Goal: Task Accomplishment & Management: Complete application form

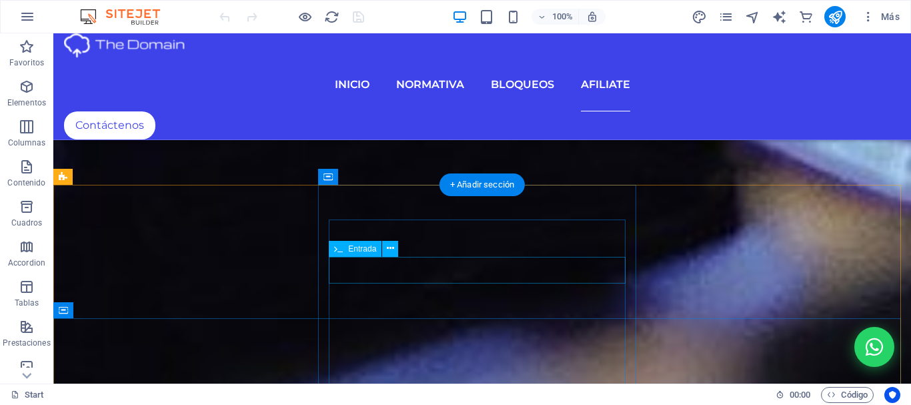
scroll to position [8598, 0]
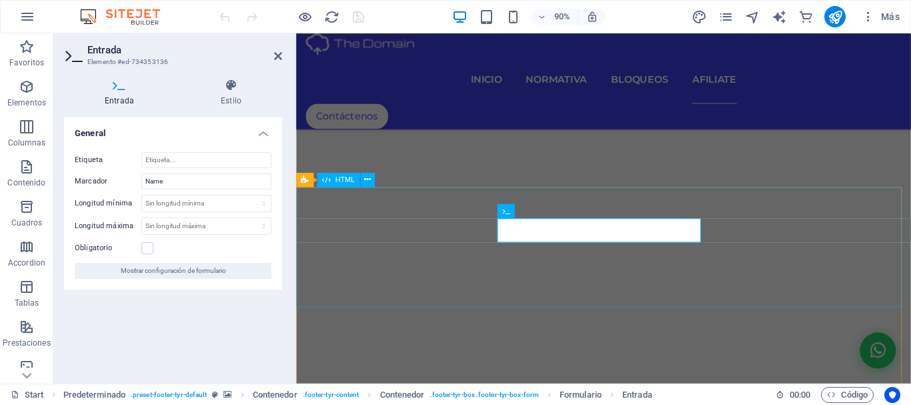
scroll to position [8695, 0]
drag, startPoint x: 174, startPoint y: 181, endPoint x: 82, endPoint y: 183, distance: 92.0
click at [82, 183] on div "Marcador Name" at bounding box center [173, 181] width 197 height 16
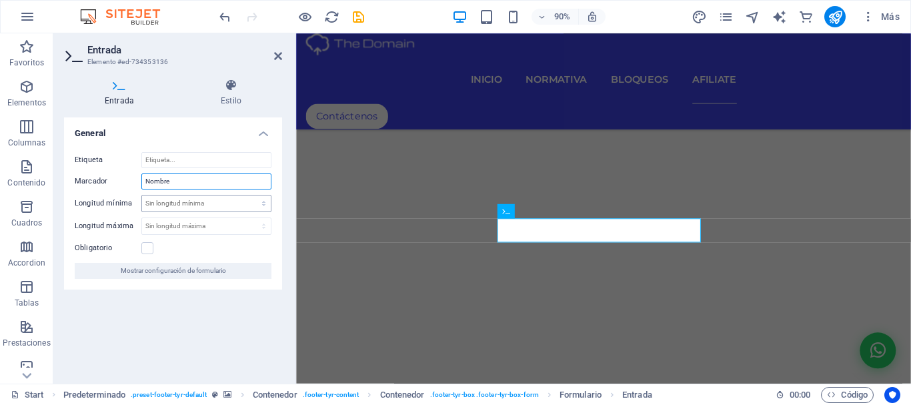
type input "Nombre"
click at [185, 201] on select "Sin longitud mínima carácteres" at bounding box center [206, 203] width 129 height 16
drag, startPoint x: 359, startPoint y: 16, endPoint x: 375, endPoint y: 15, distance: 15.4
click at [359, 16] on icon "save" at bounding box center [358, 16] width 15 height 15
checkbox input "false"
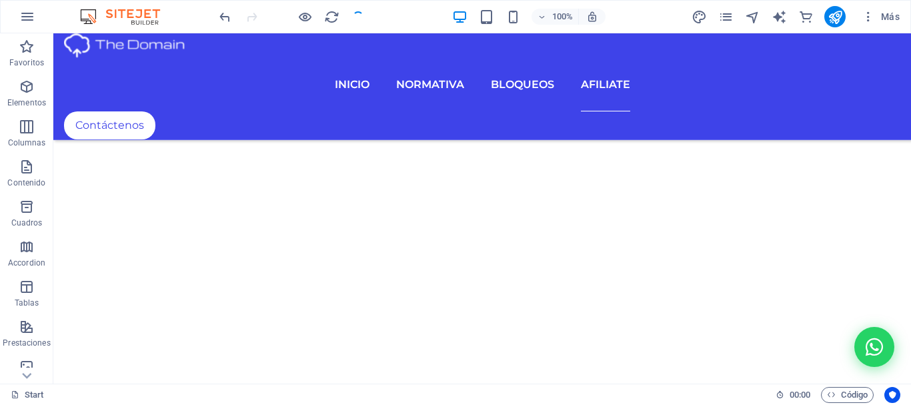
scroll to position [8598, 0]
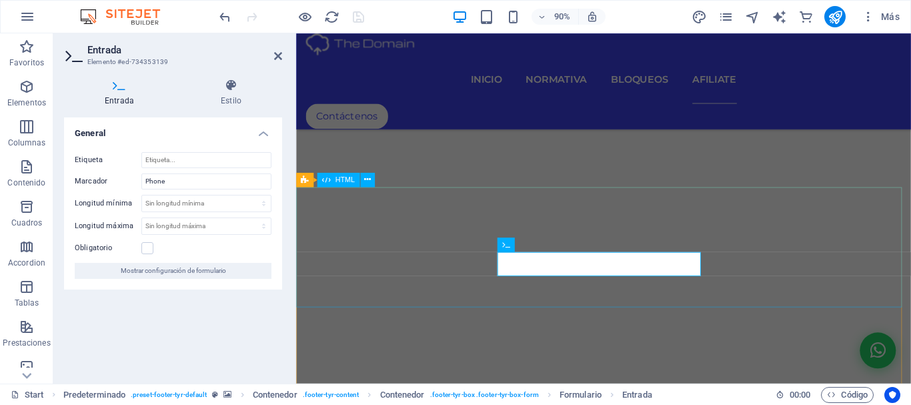
scroll to position [8695, 0]
drag, startPoint x: 177, startPoint y: 179, endPoint x: 86, endPoint y: 178, distance: 91.4
click at [86, 178] on div "Marcador Phone" at bounding box center [173, 181] width 197 height 16
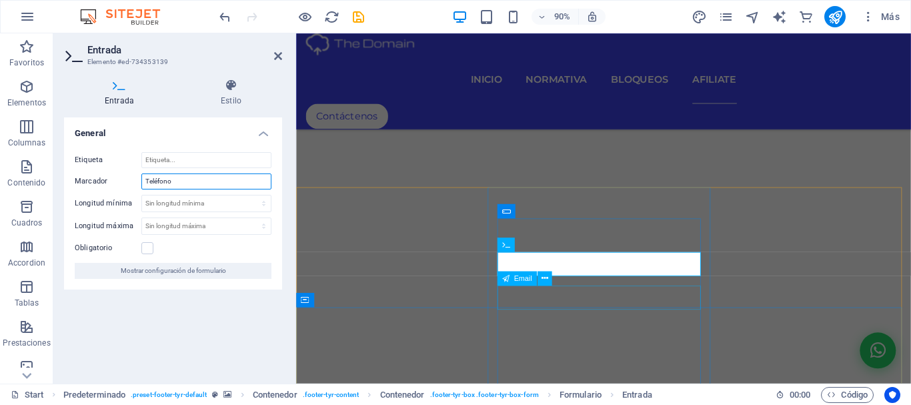
type input "Teléfono"
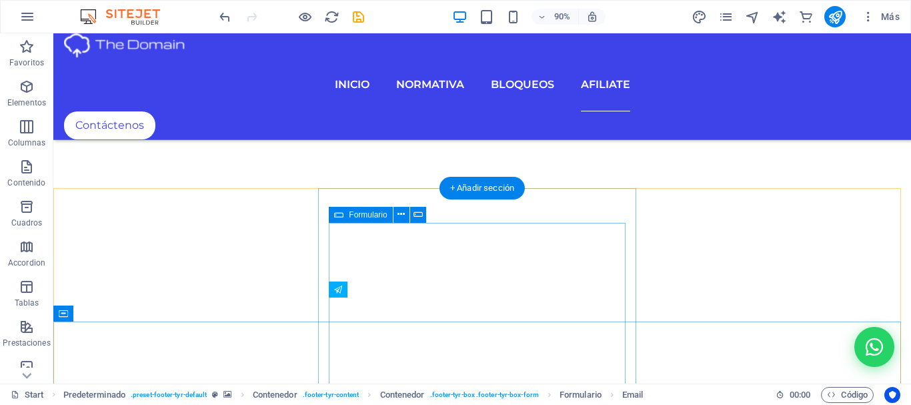
scroll to position [8598, 0]
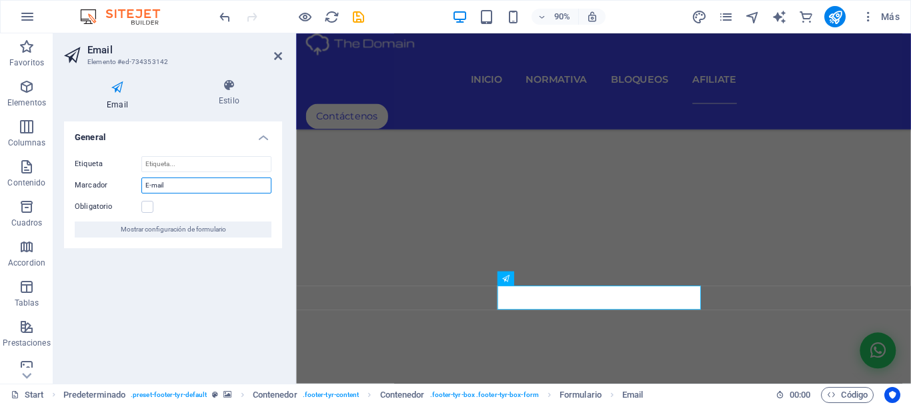
drag, startPoint x: 186, startPoint y: 185, endPoint x: 54, endPoint y: 185, distance: 132.0
click at [54, 185] on div "Email Estilo General Etiqueta Marcador E-mail Obligatorio Mostrar configuración…" at bounding box center [172, 225] width 239 height 315
type input "Correo"
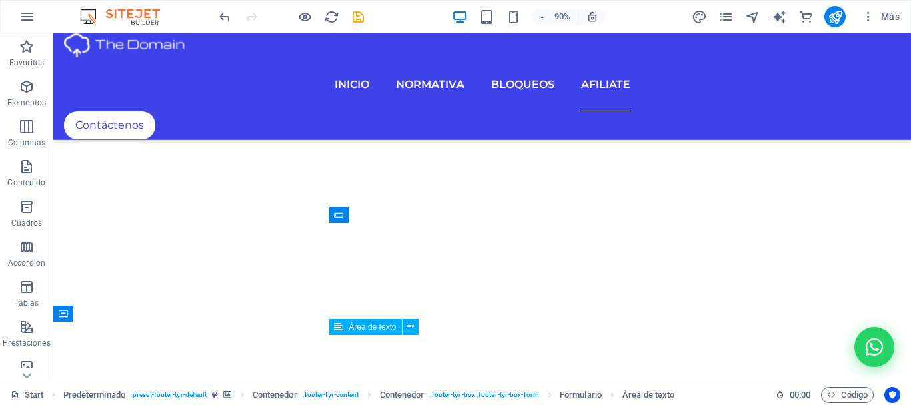
scroll to position [8598, 0]
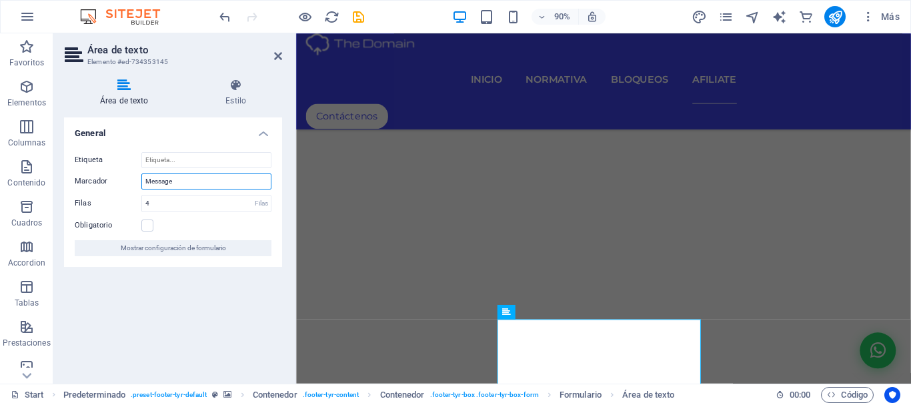
drag, startPoint x: 181, startPoint y: 183, endPoint x: 80, endPoint y: 176, distance: 100.9
click at [80, 176] on div "Marcador Message" at bounding box center [173, 181] width 197 height 16
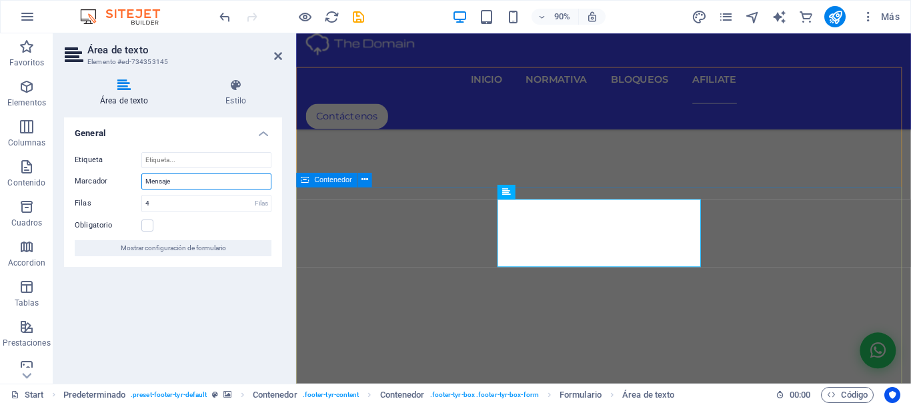
type input "Mensaje"
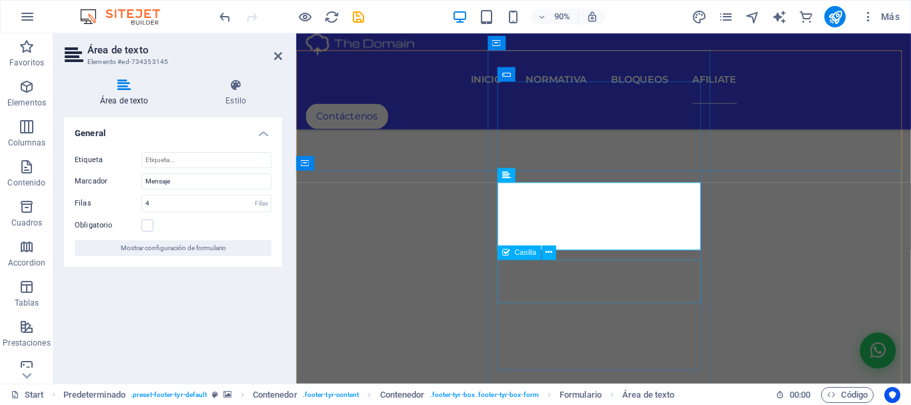
scroll to position [8895, 0]
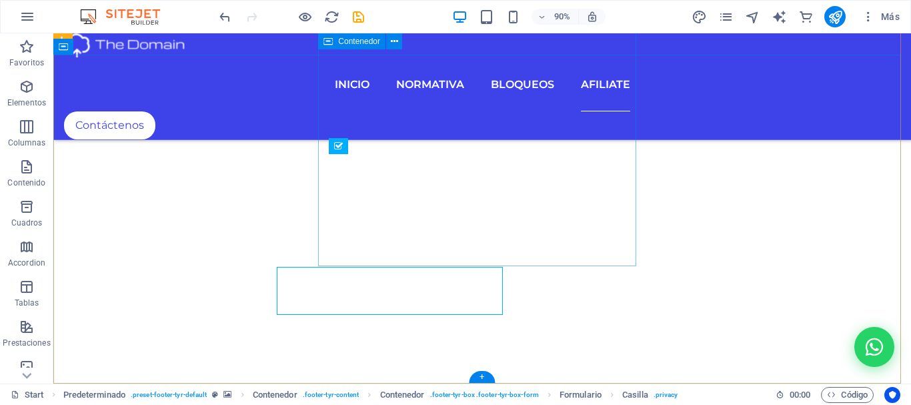
scroll to position [8865, 0]
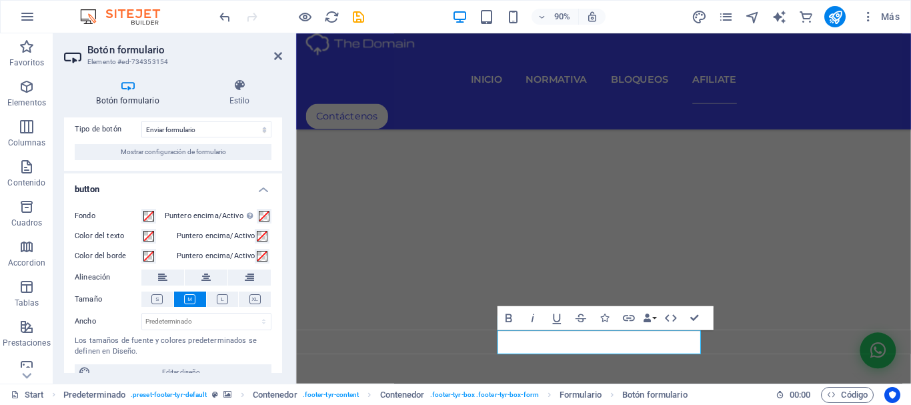
scroll to position [0, 0]
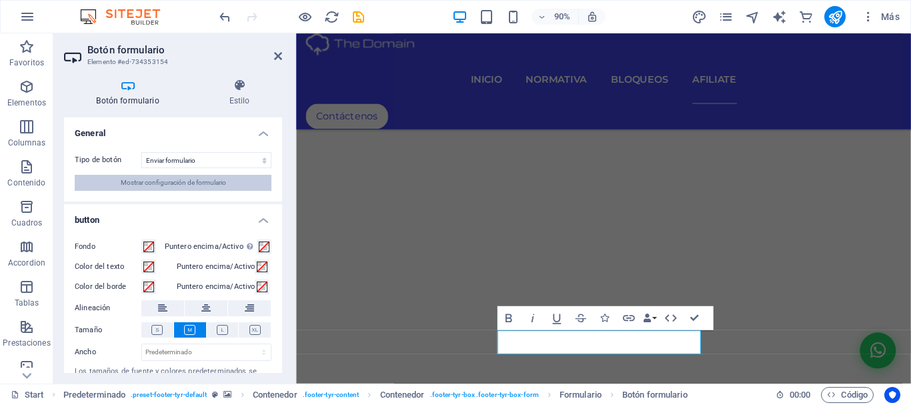
click at [193, 183] on span "Mostrar configuración de formulario" at bounding box center [173, 183] width 105 height 16
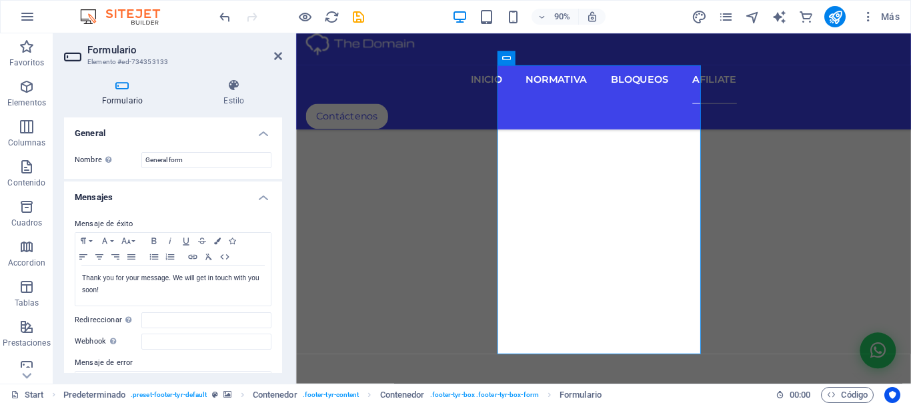
scroll to position [67, 0]
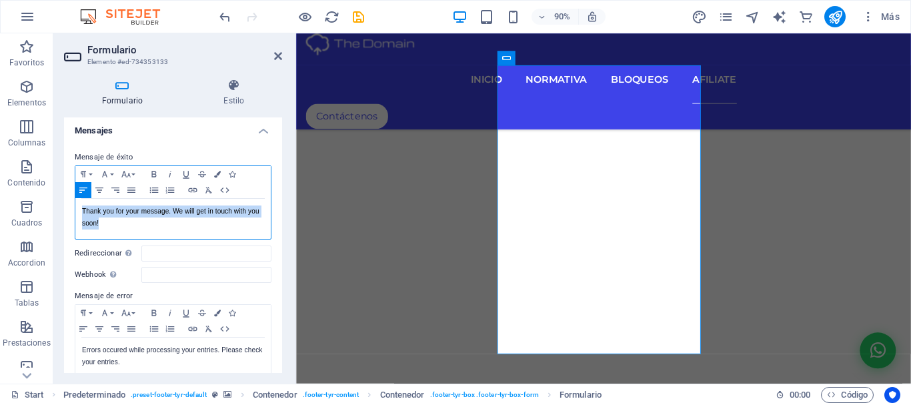
drag, startPoint x: 123, startPoint y: 227, endPoint x: 69, endPoint y: 206, distance: 58.7
click at [69, 206] on div "Mensaje de éxito Paragraph Format Normal Heading 1 Heading 2 Heading 3 Heading …" at bounding box center [173, 264] width 218 height 251
copy p "Thank you for your message. We will get in touch with you soon!"
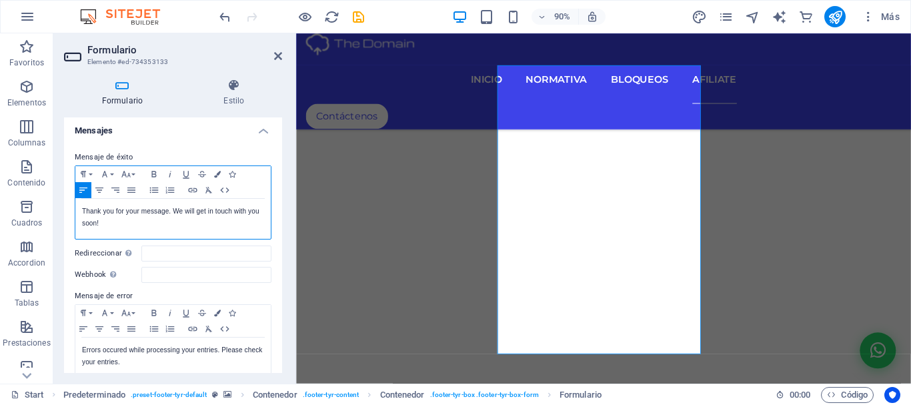
click at [140, 226] on p "Thank you for your message. We will get in touch with you soon!" at bounding box center [173, 217] width 182 height 24
drag, startPoint x: 119, startPoint y: 227, endPoint x: 82, endPoint y: 214, distance: 39.0
click at [80, 215] on div "Thank you for your message. We will get in touch with you soon!" at bounding box center [172, 219] width 195 height 40
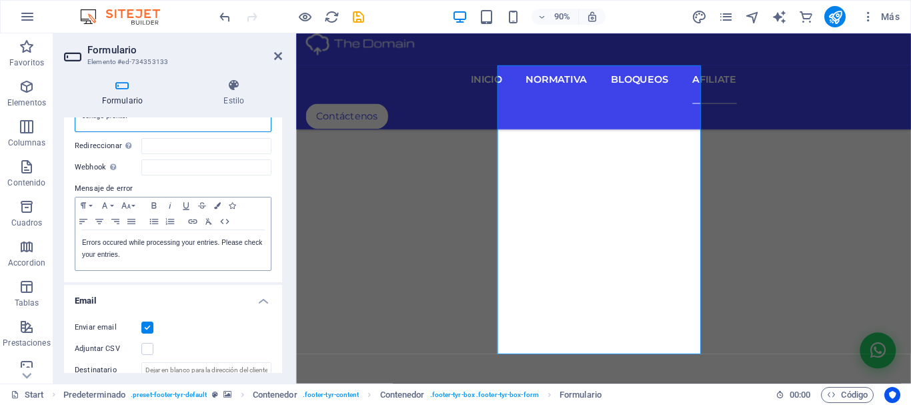
scroll to position [200, 0]
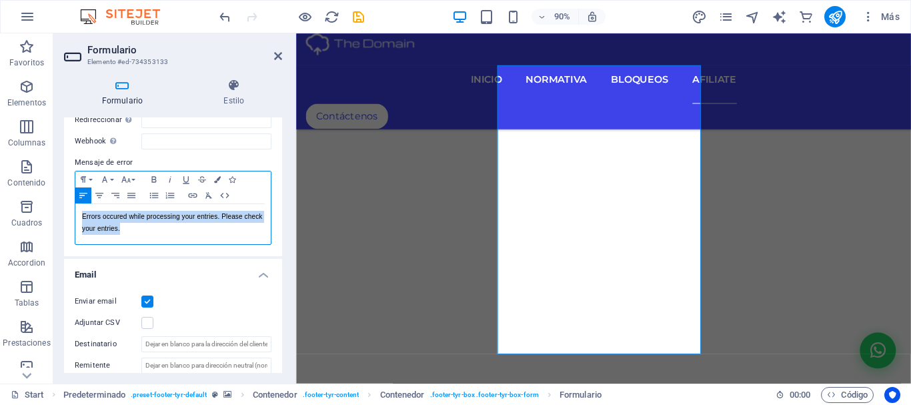
drag, startPoint x: 149, startPoint y: 231, endPoint x: 76, endPoint y: 216, distance: 74.8
click at [76, 216] on div "Errors occured while processing your entries. Please check your entries." at bounding box center [172, 224] width 195 height 40
copy p "Errors occured while processing your entries. Please check your entries."
click at [225, 217] on p "Se produjeron errores al procesar sus entradas. Por favor, revise sus entradas." at bounding box center [173, 223] width 182 height 24
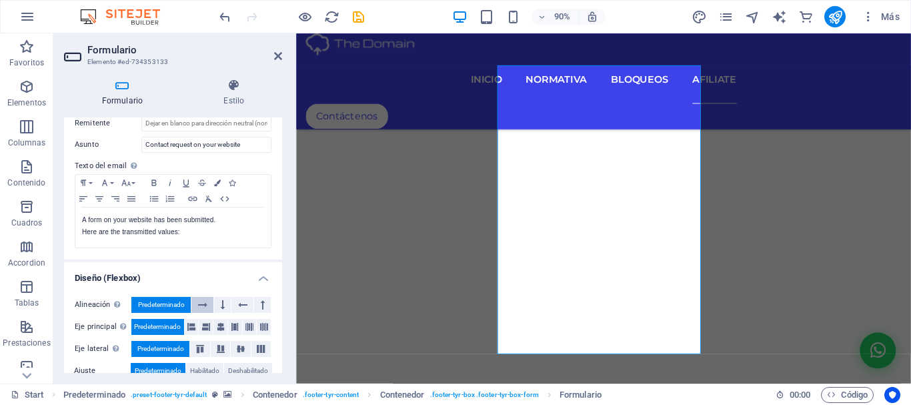
scroll to position [467, 0]
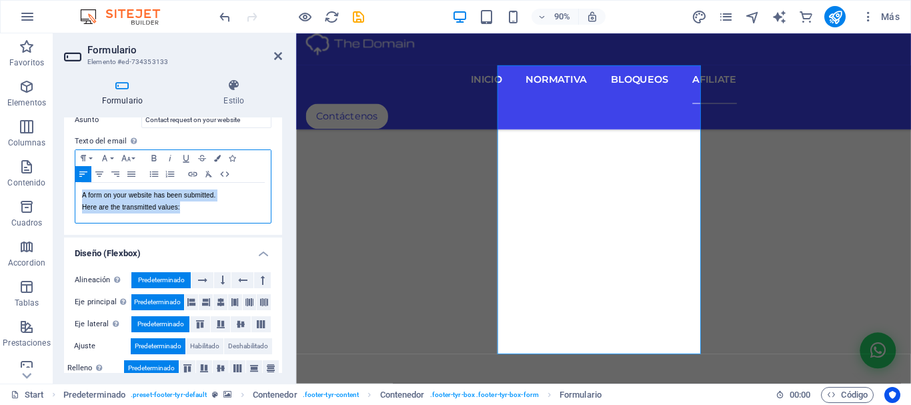
drag, startPoint x: 195, startPoint y: 211, endPoint x: 78, endPoint y: 197, distance: 118.1
click at [78, 197] on div "A form on your website has been submitted. Here are the transmitted values:" at bounding box center [172, 203] width 195 height 40
copy div "A form on your website has been submitted. Here are the transmitted values:"
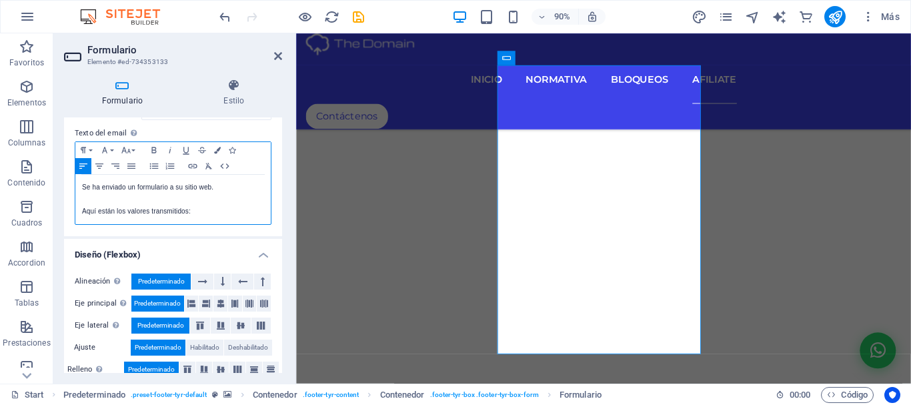
scroll to position [229, 1]
click at [216, 188] on p "Se ha enviado un formulario a su sitio web." at bounding box center [173, 187] width 182 height 12
click at [79, 187] on div "Se ha enviado un formulario a su sitio web. Aquí están los valores transmitidos:" at bounding box center [172, 199] width 195 height 49
click at [166, 186] on p "Te ha enviado un formulario a su sitio web." at bounding box center [173, 187] width 182 height 12
click at [148, 211] on p "Aquí están los valores transmitidos:" at bounding box center [173, 211] width 182 height 12
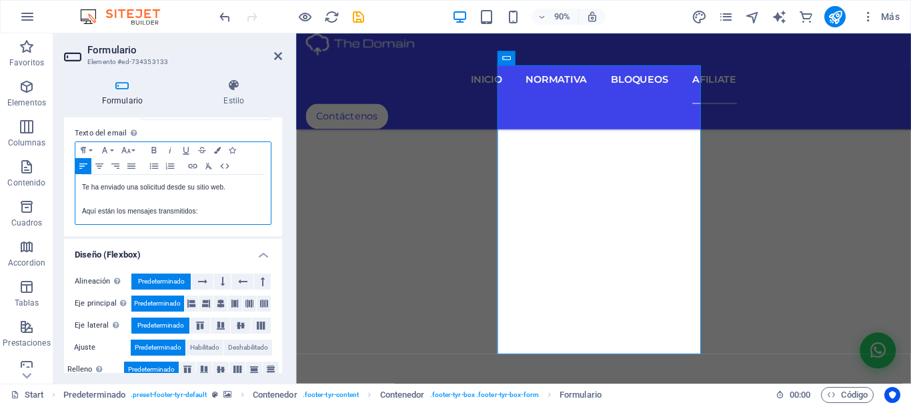
click at [92, 195] on p at bounding box center [173, 199] width 182 height 12
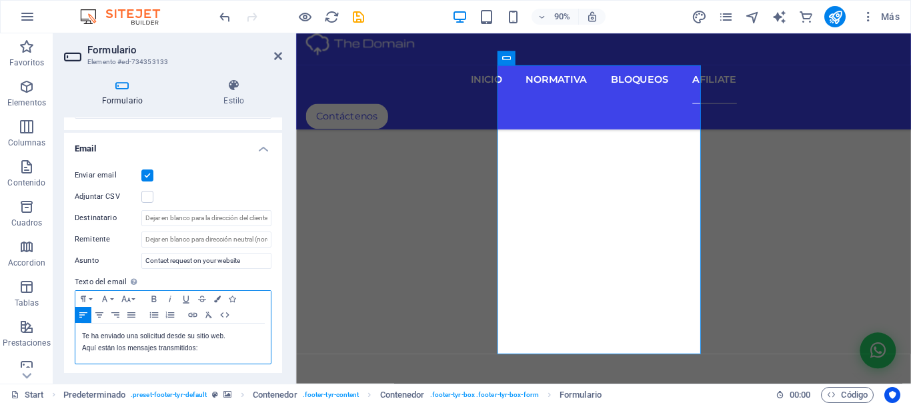
scroll to position [275, 0]
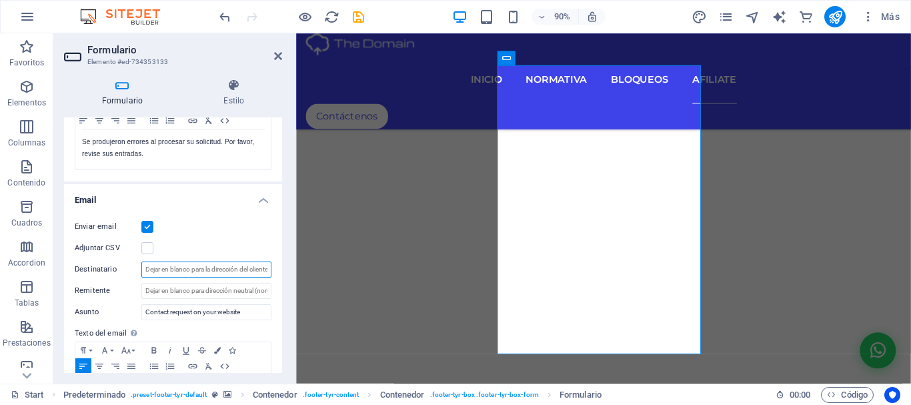
click at [191, 272] on input "Destinatario" at bounding box center [206, 269] width 130 height 16
type input "s"
type input "[EMAIL_ADDRESS][DOMAIN_NAME]"
click at [361, 15] on icon "save" at bounding box center [358, 16] width 15 height 15
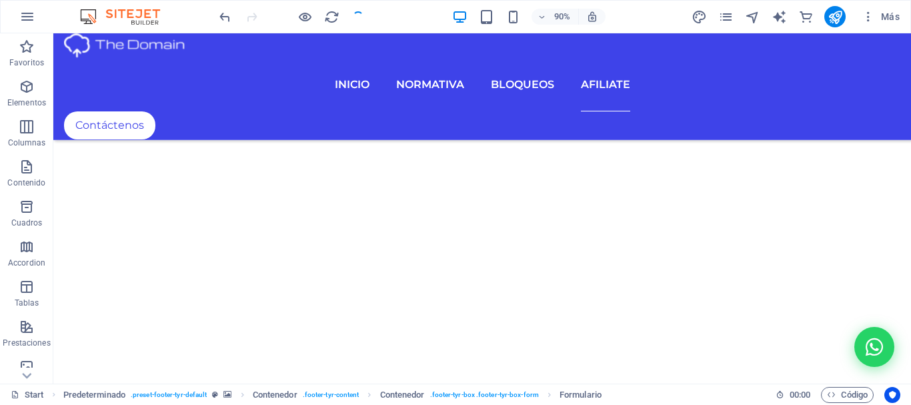
checkbox input "false"
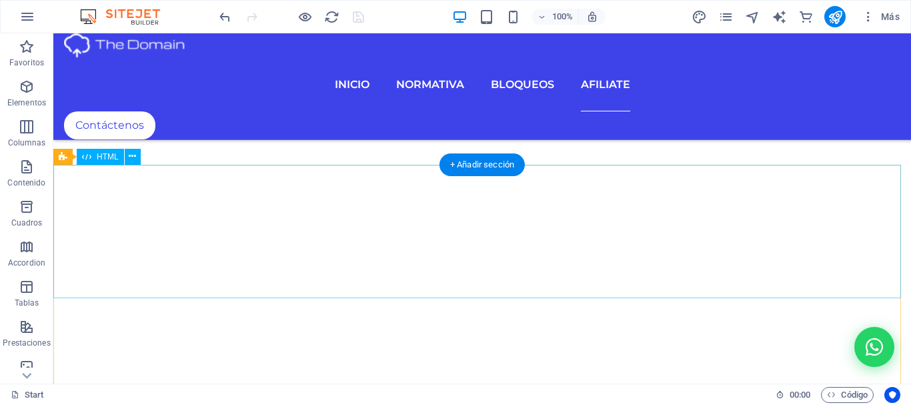
scroll to position [8598, 0]
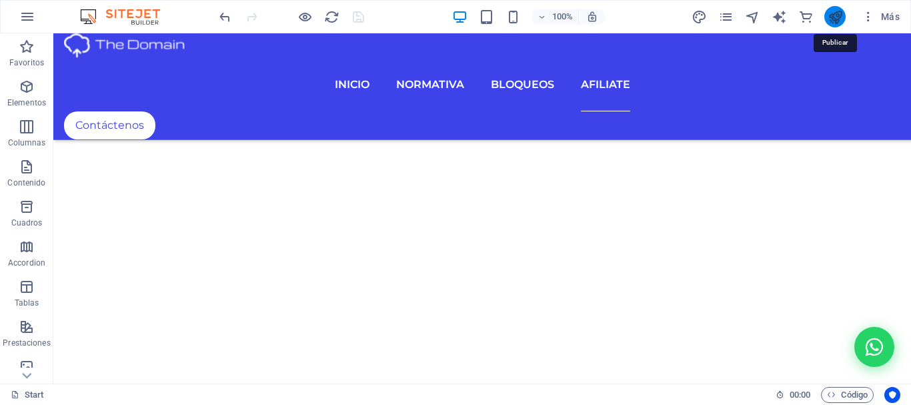
click at [837, 17] on icon "publish" at bounding box center [835, 16] width 15 height 15
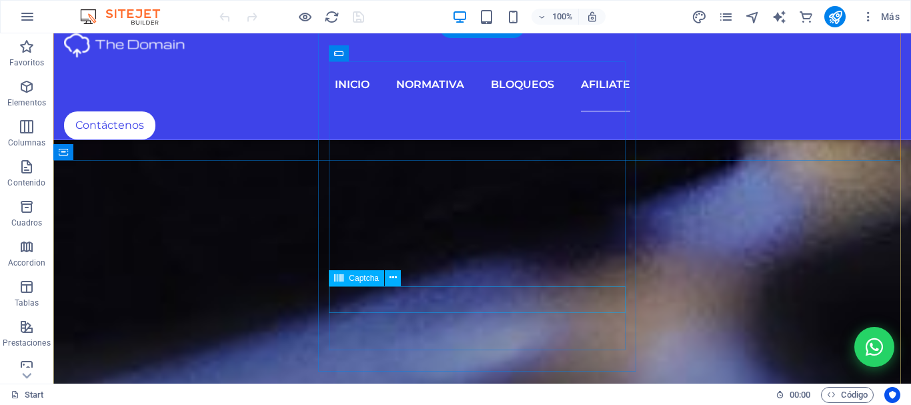
scroll to position [8865, 0]
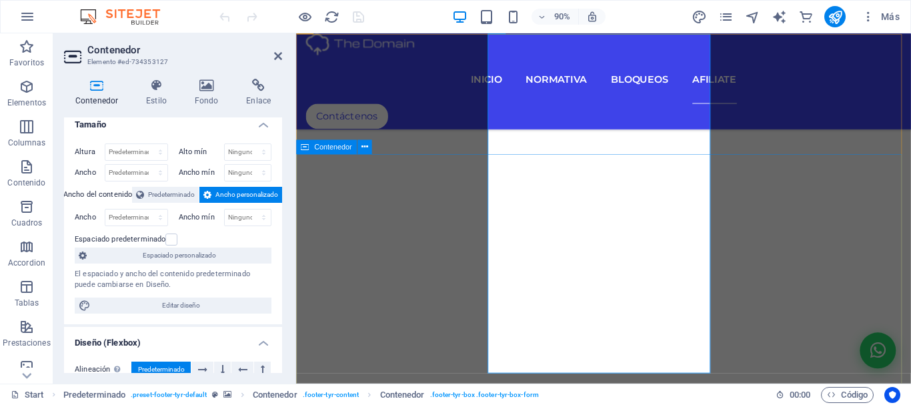
scroll to position [0, 0]
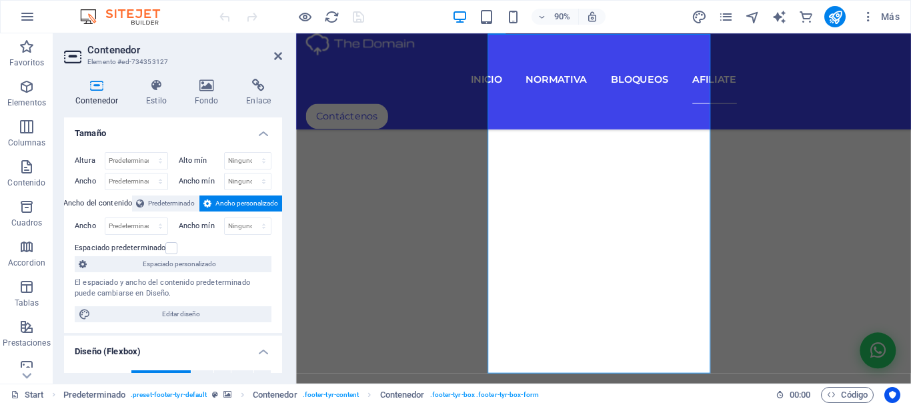
click at [81, 97] on h4 "Contenedor" at bounding box center [99, 93] width 71 height 28
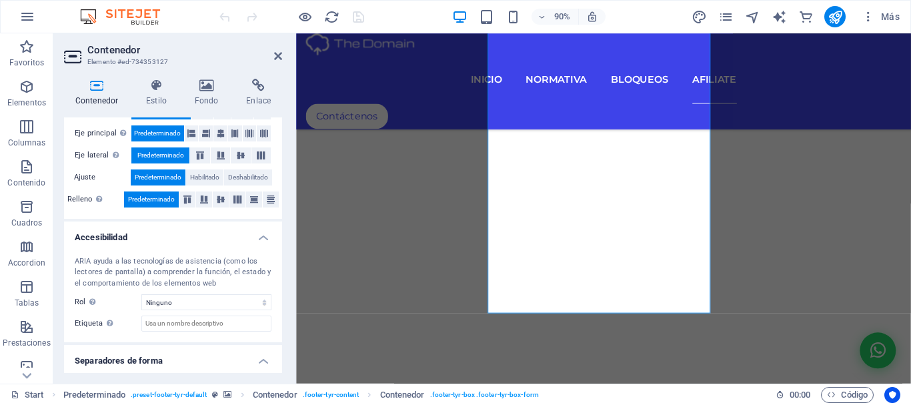
scroll to position [300, 0]
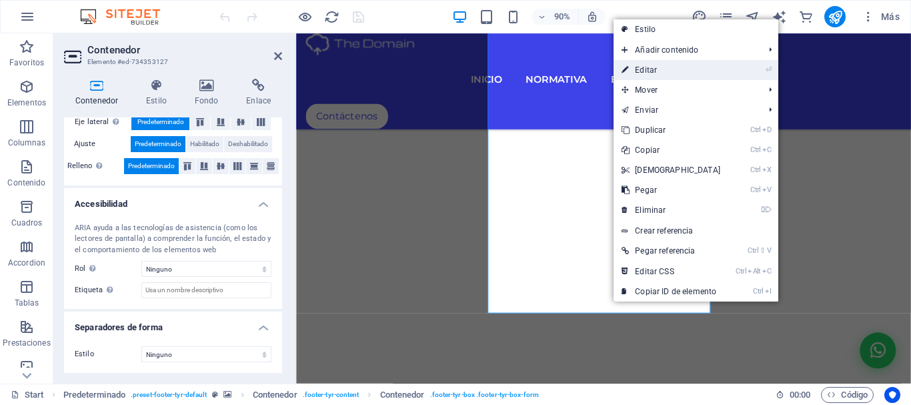
click at [675, 67] on link "⏎ Editar" at bounding box center [670, 70] width 115 height 20
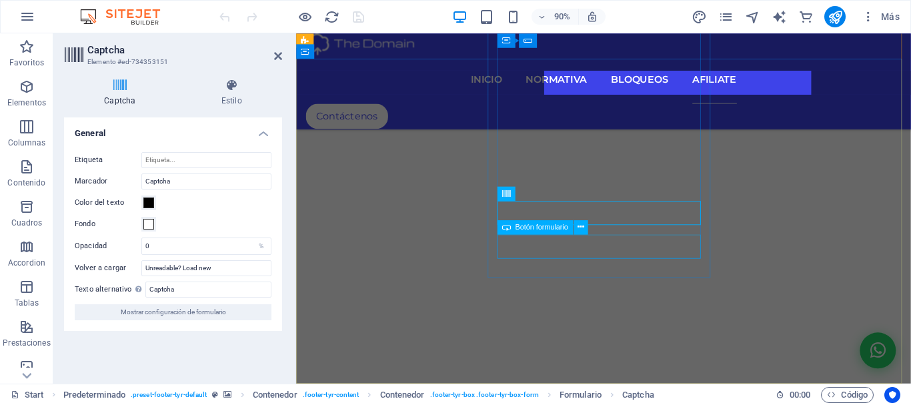
scroll to position [8971, 0]
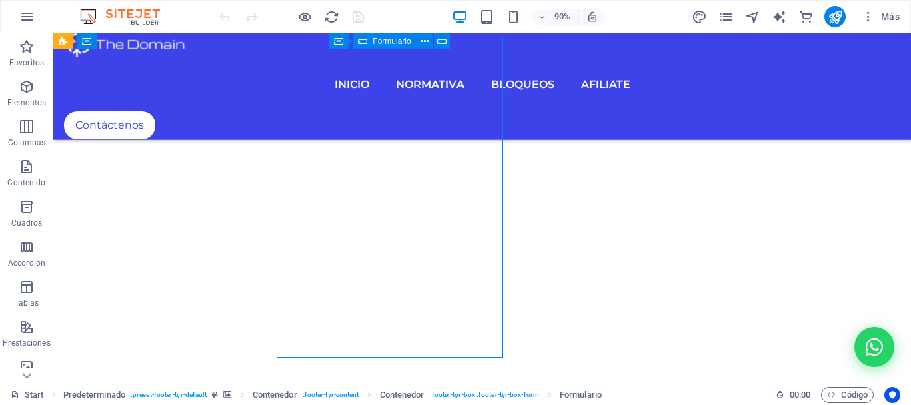
scroll to position [8865, 0]
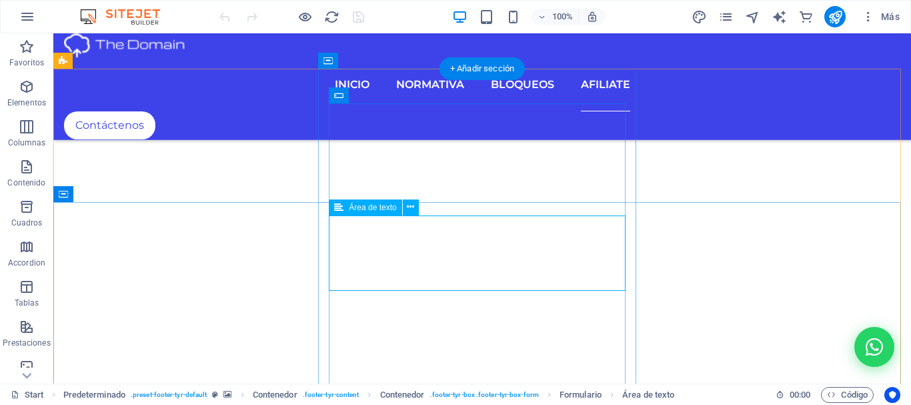
scroll to position [8598, 0]
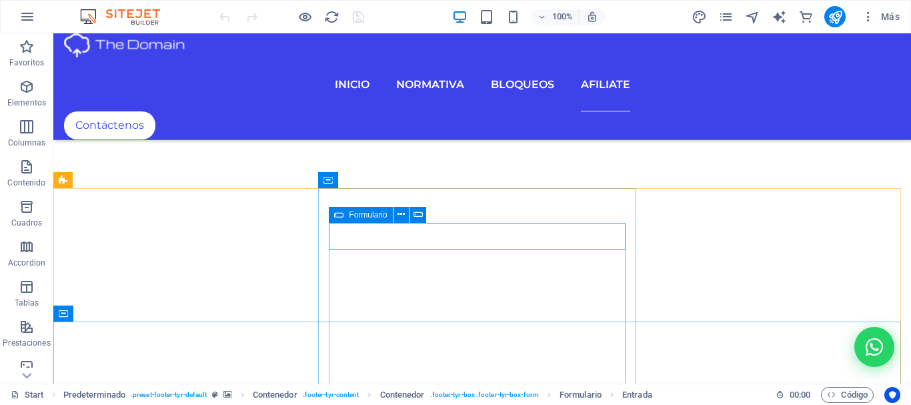
click at [338, 217] on icon at bounding box center [338, 215] width 9 height 16
click at [340, 216] on icon at bounding box center [338, 215] width 9 height 16
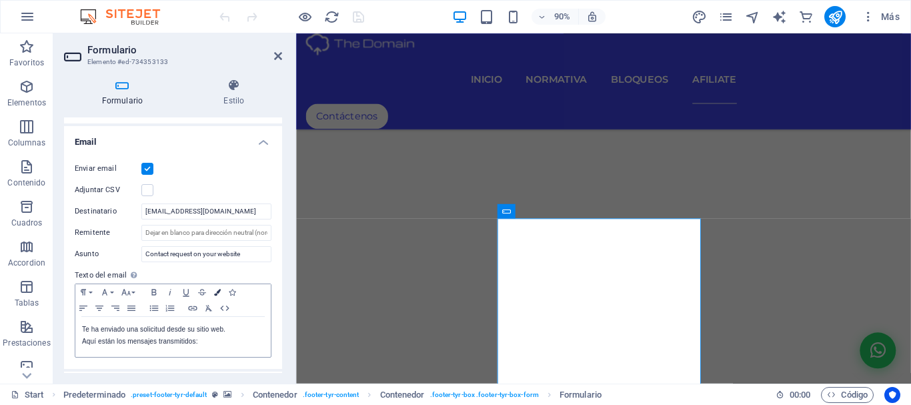
scroll to position [333, 0]
drag, startPoint x: 247, startPoint y: 255, endPoint x: 135, endPoint y: 251, distance: 112.8
click at [135, 251] on div "Asunto Contact request on your website" at bounding box center [173, 253] width 197 height 16
paste input "Solicitud de contacto en su sitio"
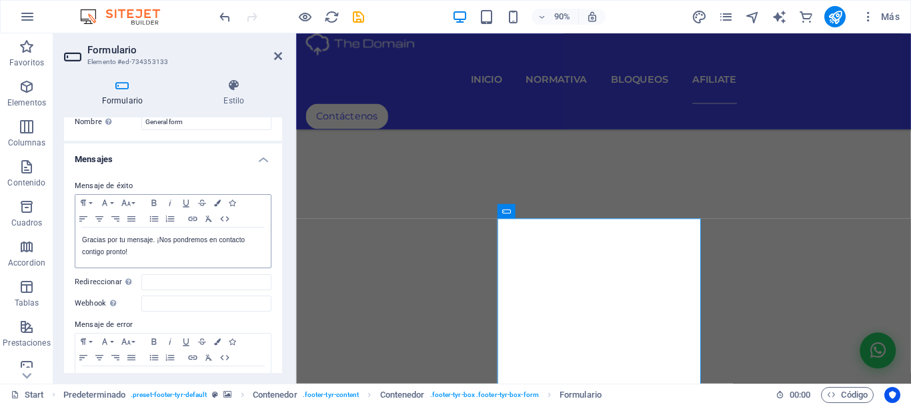
scroll to position [0, 0]
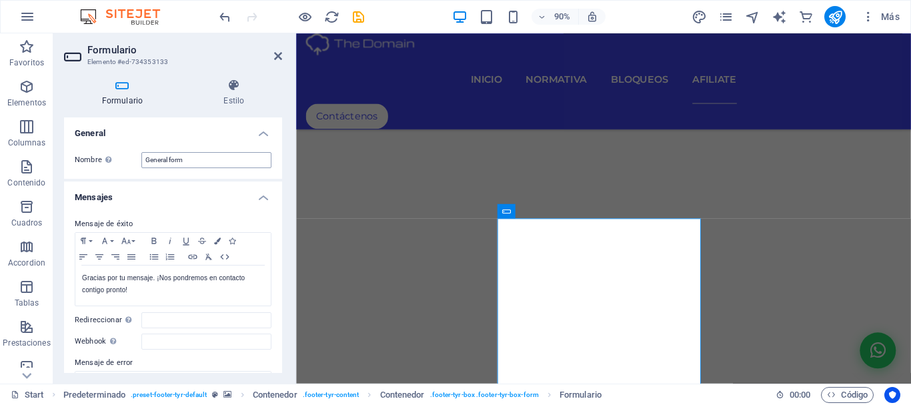
type input "Solicitud de contacto Bloqueos ISP"
drag, startPoint x: 196, startPoint y: 158, endPoint x: 125, endPoint y: 158, distance: 71.3
click at [125, 158] on div "Nombre Define un nombre para el formulario. General form" at bounding box center [173, 160] width 197 height 16
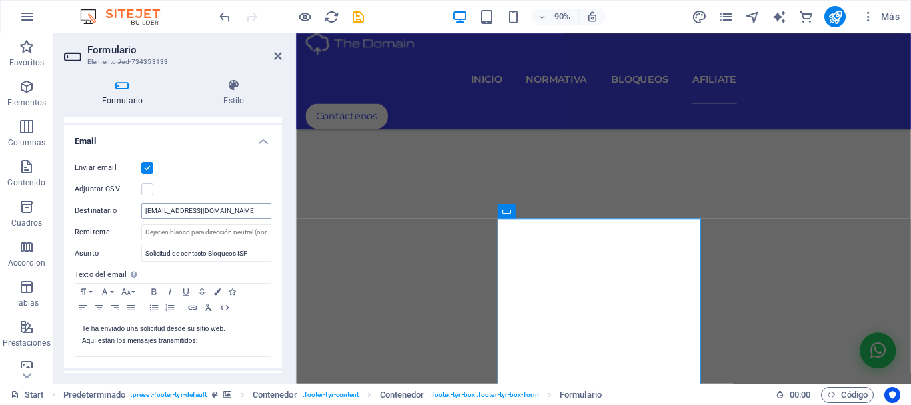
scroll to position [400, 0]
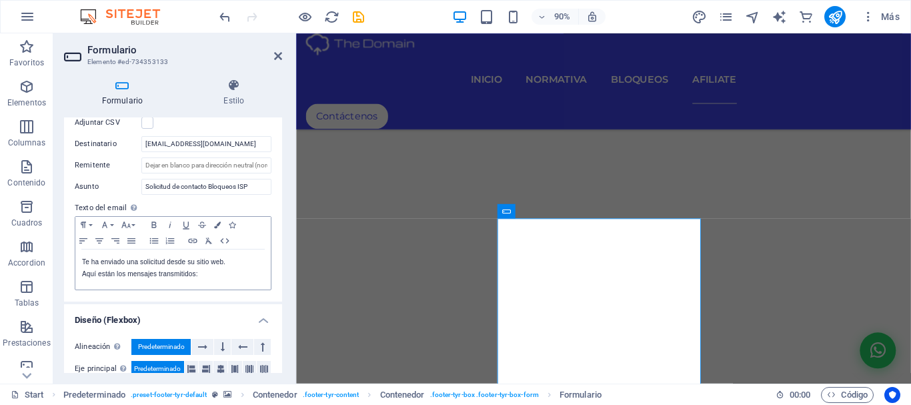
type input "Contactenos"
click at [222, 261] on p "Te ha enviado una solicitud desde su sitio web." at bounding box center [173, 262] width 182 height 12
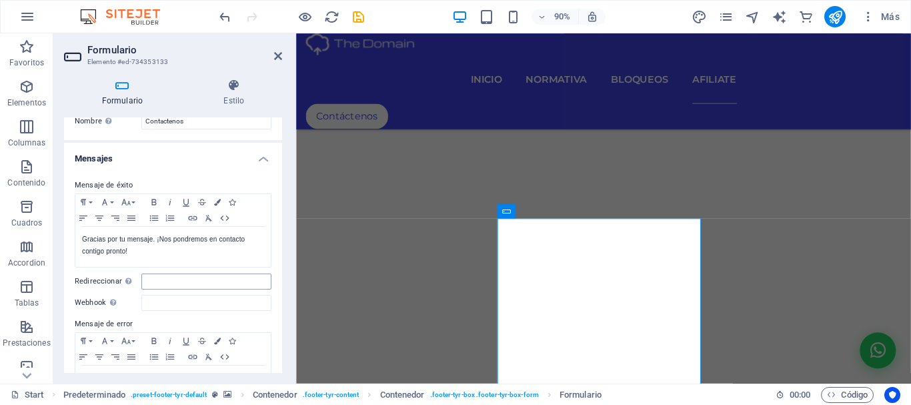
scroll to position [0, 0]
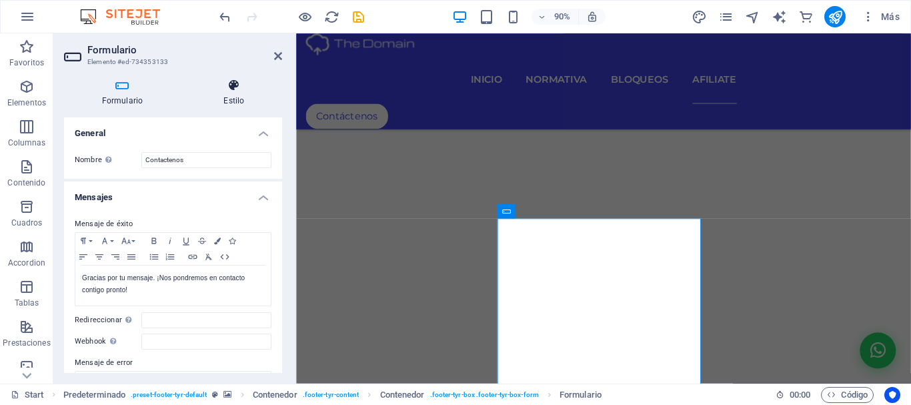
click at [234, 89] on icon at bounding box center [234, 85] width 96 height 13
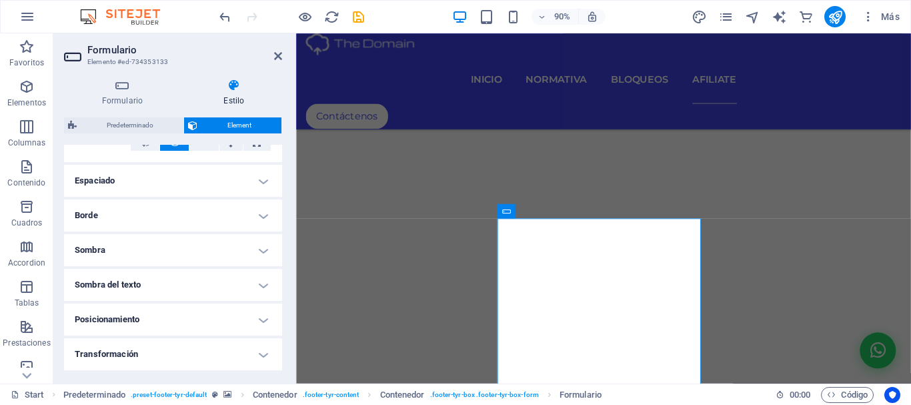
scroll to position [80, 0]
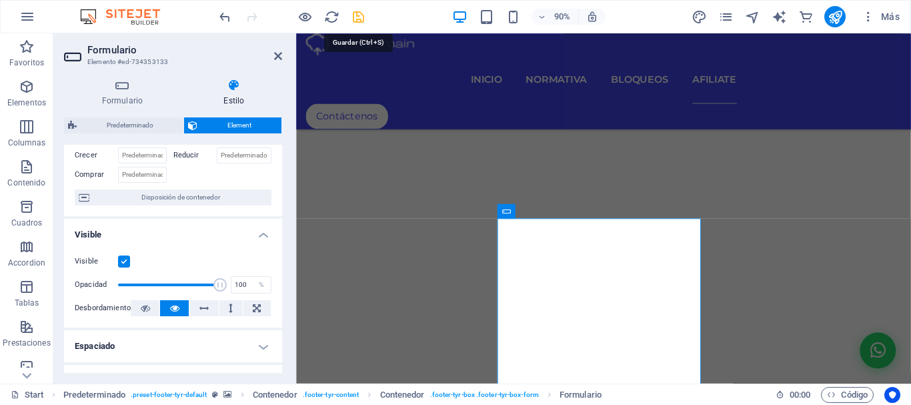
click at [360, 19] on icon "save" at bounding box center [358, 16] width 15 height 15
checkbox input "false"
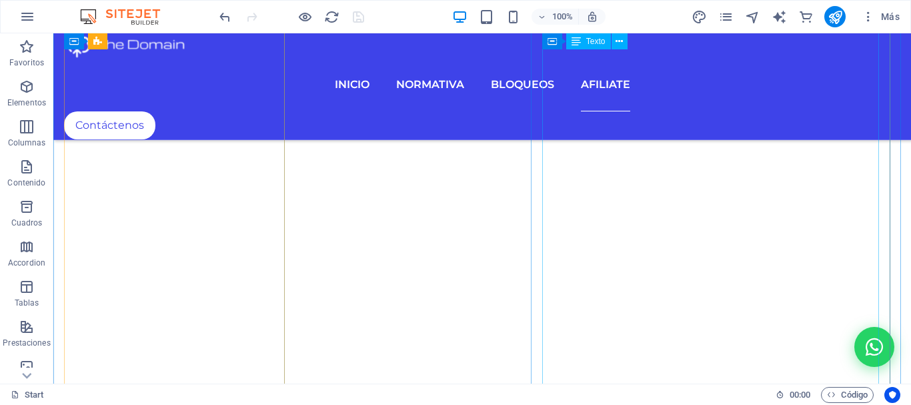
scroll to position [7998, 0]
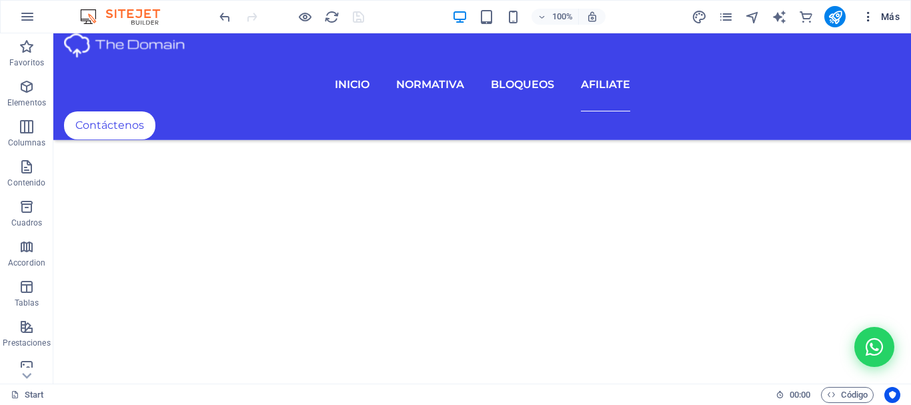
click at [870, 18] on icon "button" at bounding box center [868, 16] width 13 height 13
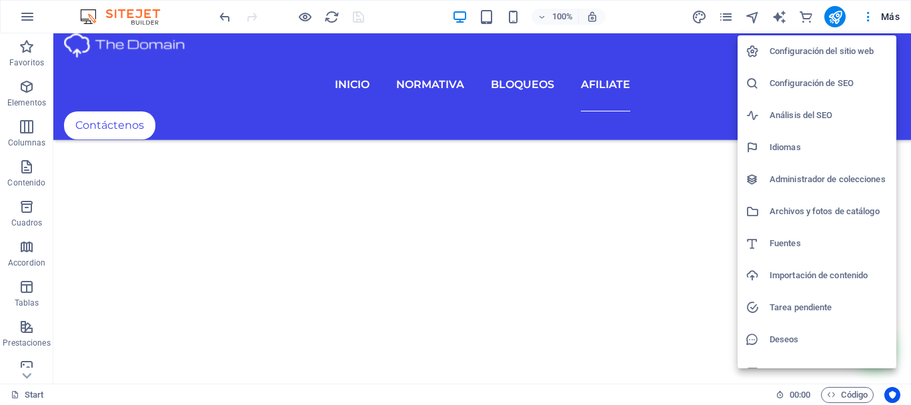
click at [806, 51] on h6 "Configuración del sitio web" at bounding box center [828, 51] width 119 height 16
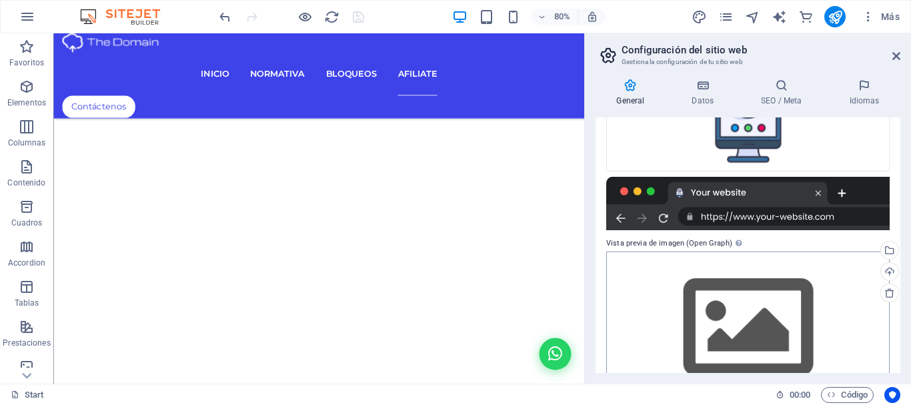
scroll to position [243, 0]
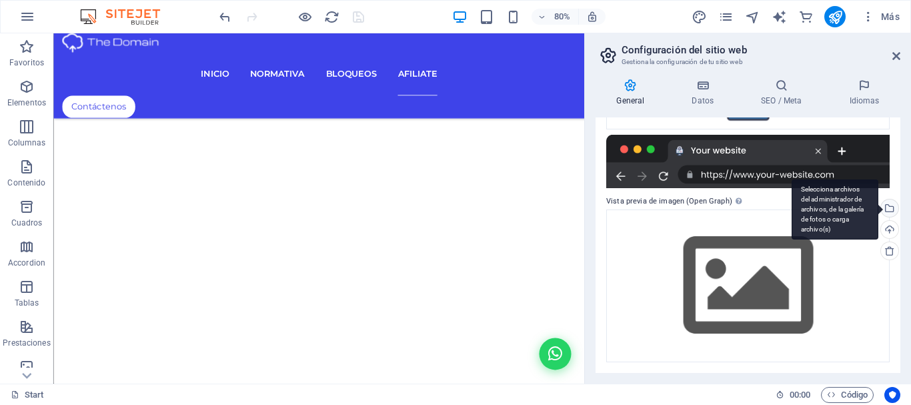
click at [888, 207] on div "Selecciona archivos del administrador de archivos, de la galería de fotos o car…" at bounding box center [888, 209] width 20 height 20
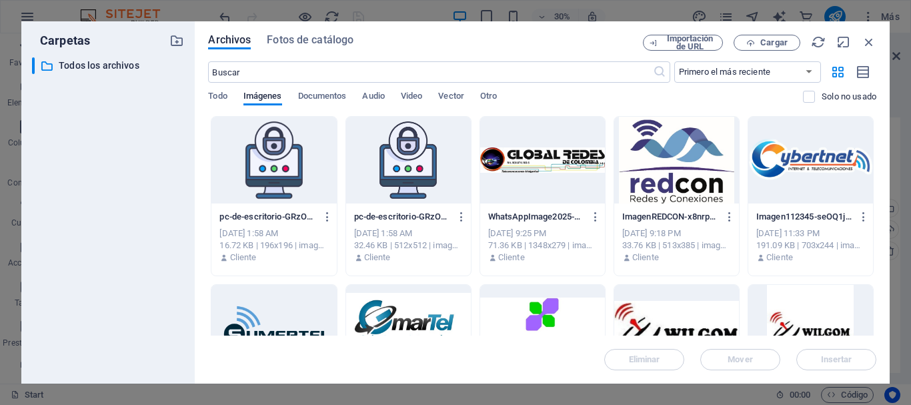
click at [263, 171] on div at bounding box center [273, 160] width 125 height 87
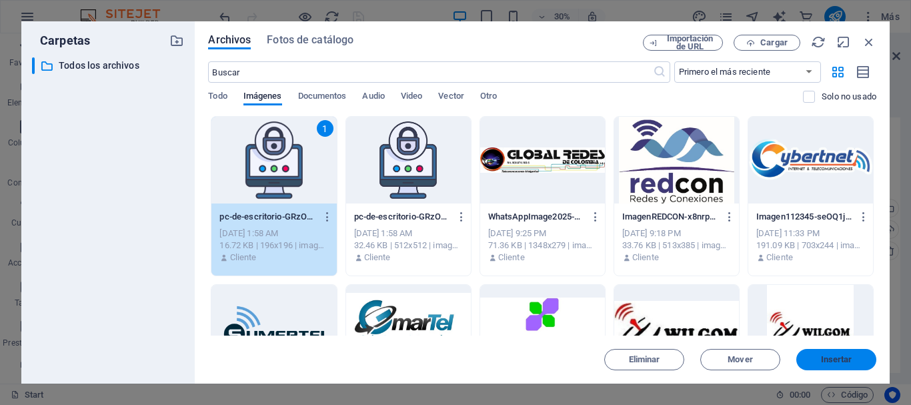
click at [843, 358] on span "Insertar" at bounding box center [836, 359] width 31 height 8
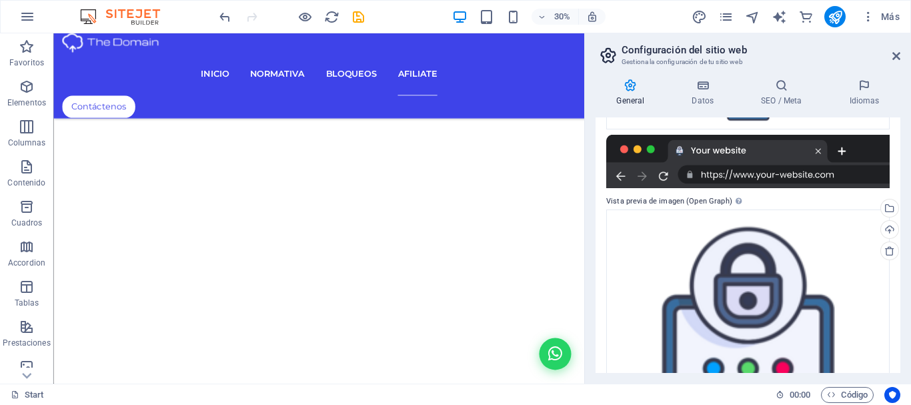
scroll to position [8036, 0]
click at [359, 16] on icon "save" at bounding box center [358, 16] width 15 height 15
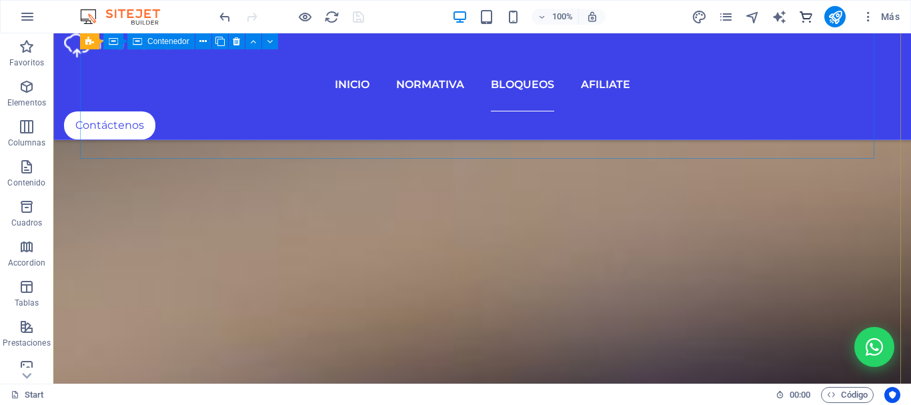
scroll to position [6598, 0]
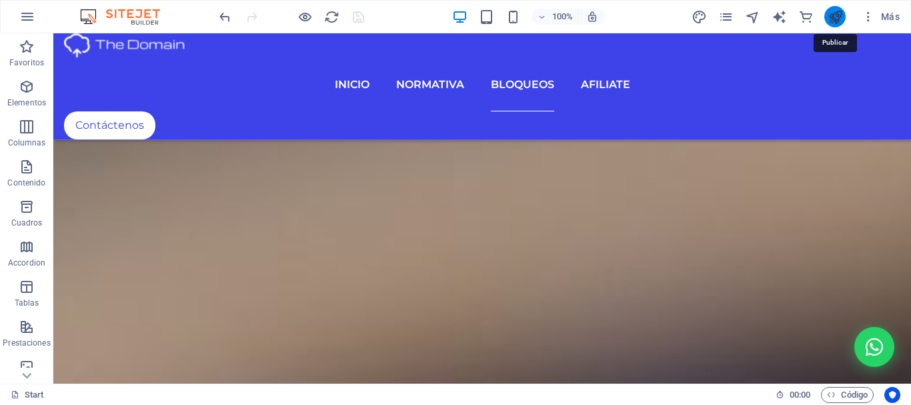
click at [834, 17] on icon "publish" at bounding box center [835, 16] width 15 height 15
